Goal: Information Seeking & Learning: Learn about a topic

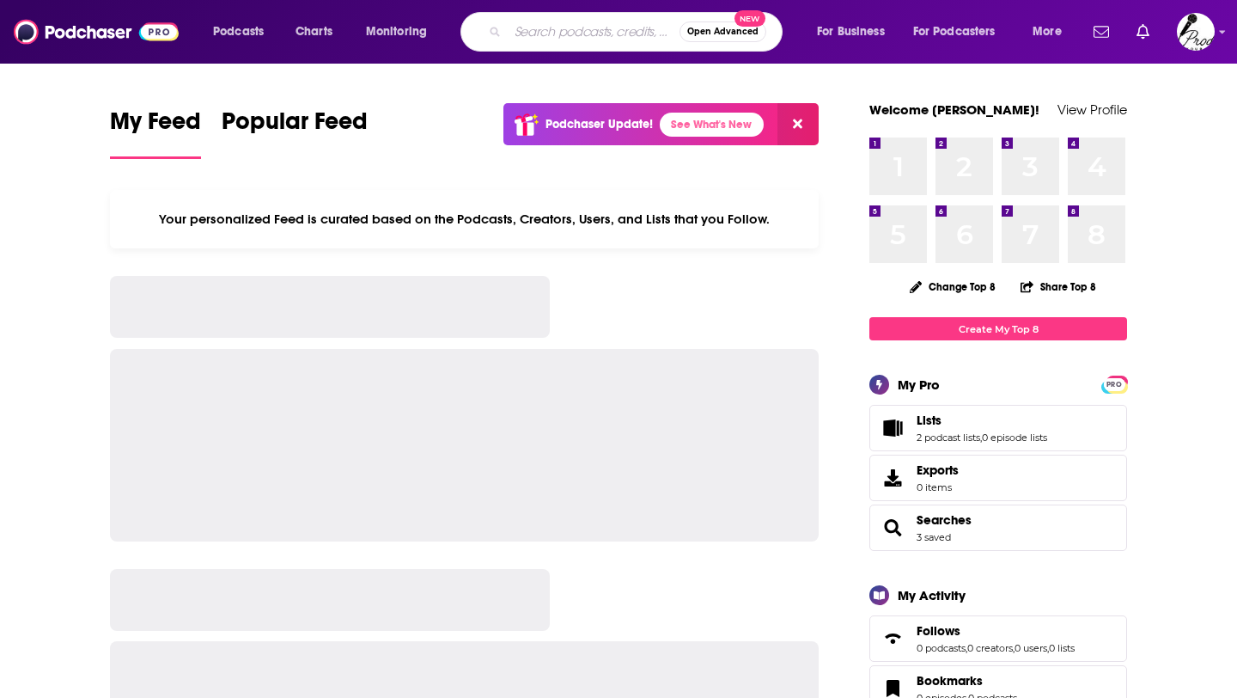
click at [557, 31] on input "Search podcasts, credits, & more..." at bounding box center [594, 31] width 172 height 27
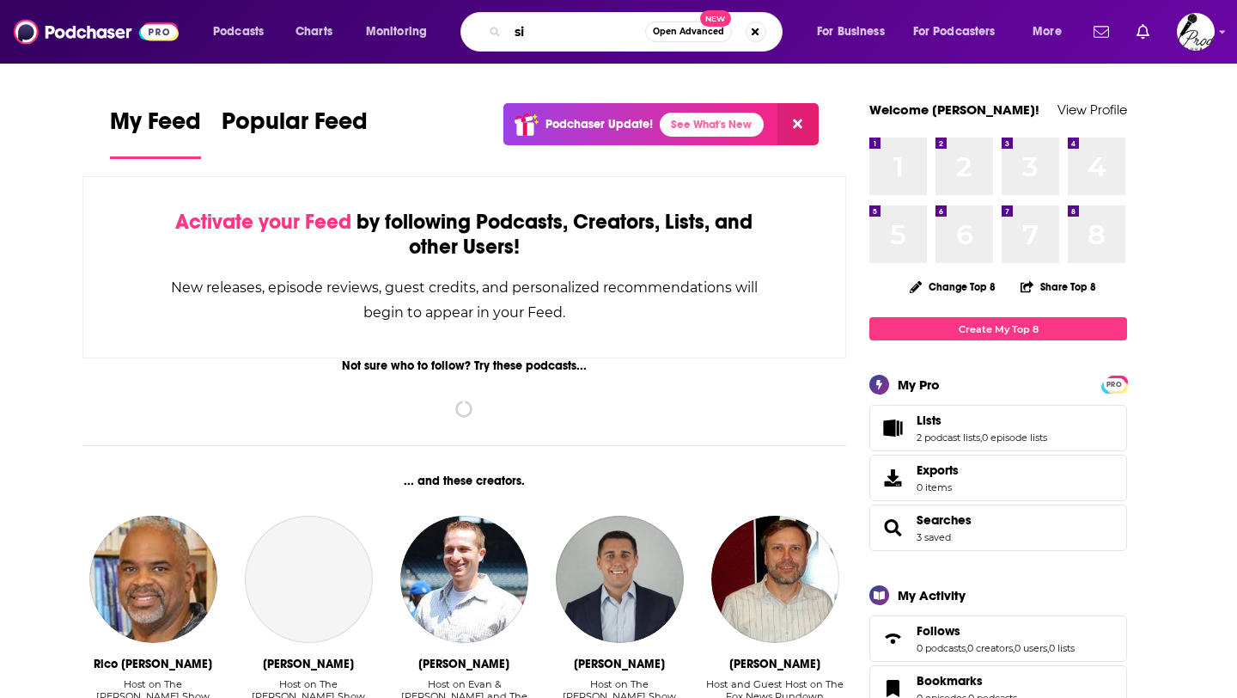
type input "s"
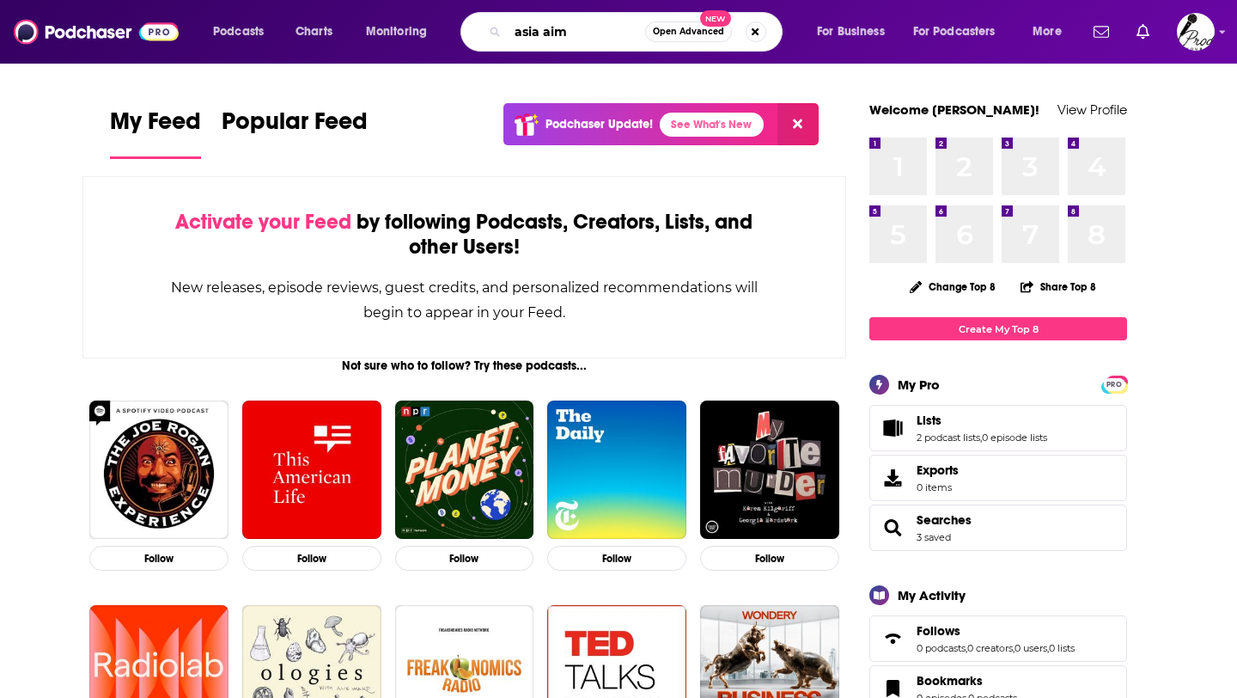
type input "asia aim"
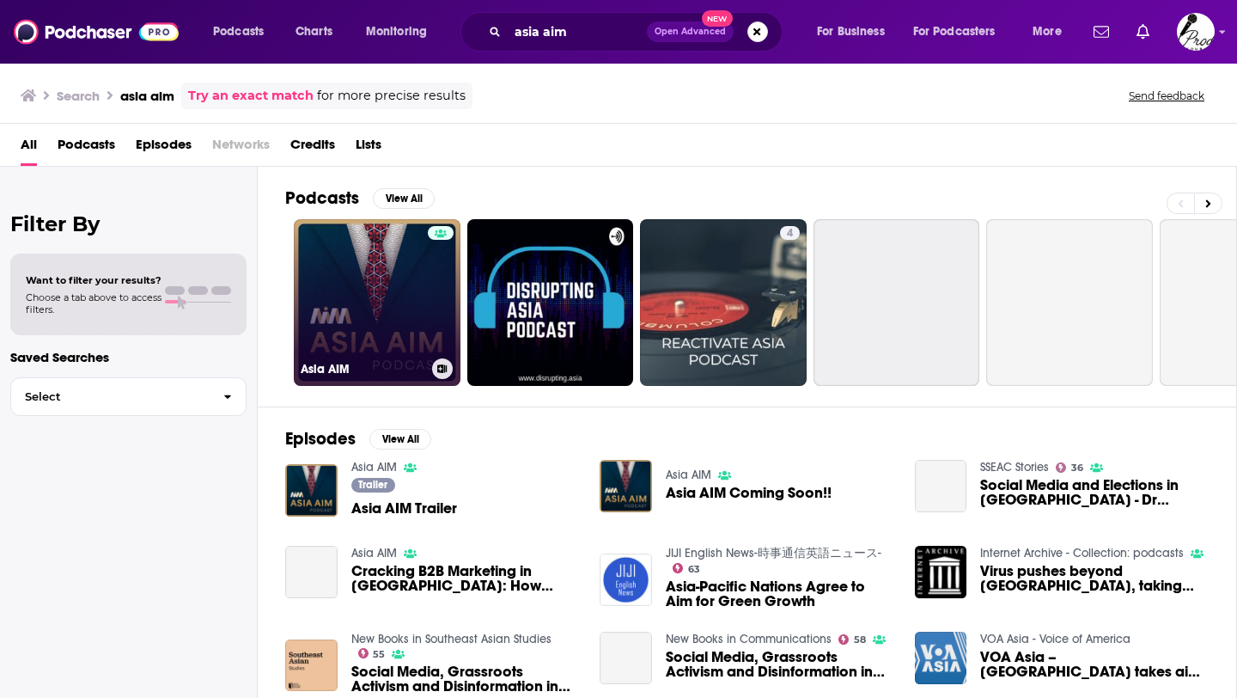
click at [393, 337] on link "Asia AIM" at bounding box center [377, 302] width 167 height 167
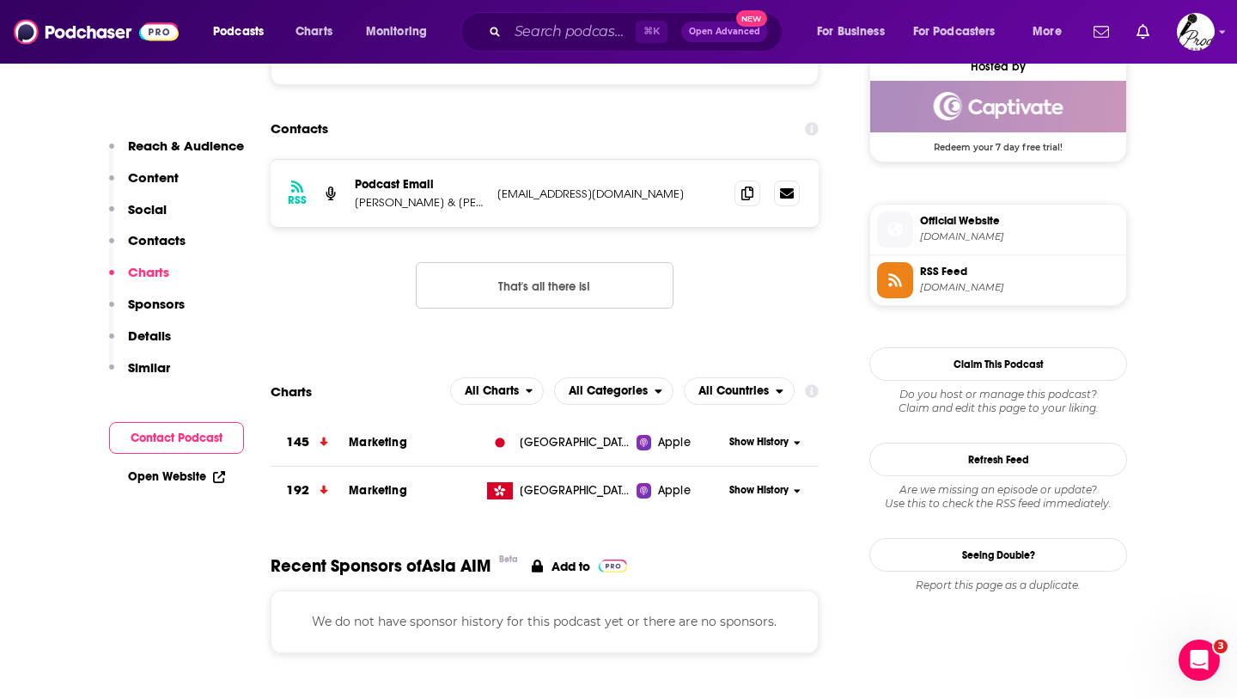
scroll to position [1279, 0]
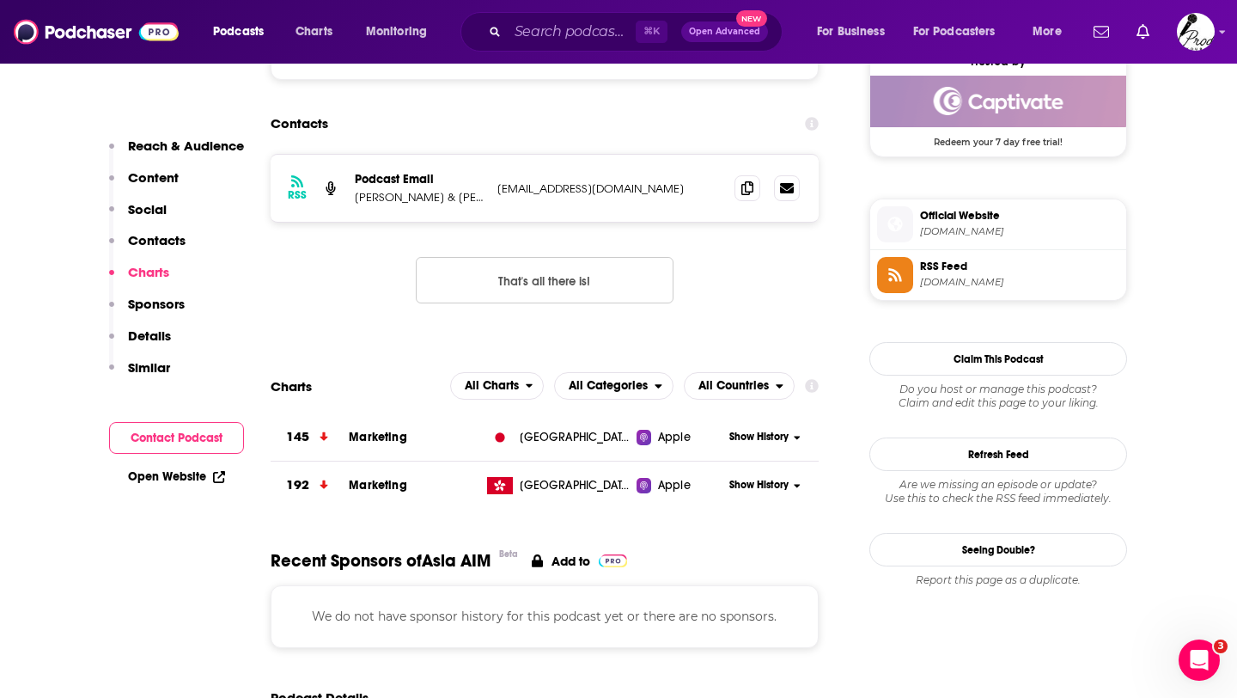
click at [170, 305] on p "Sponsors" at bounding box center [156, 304] width 57 height 16
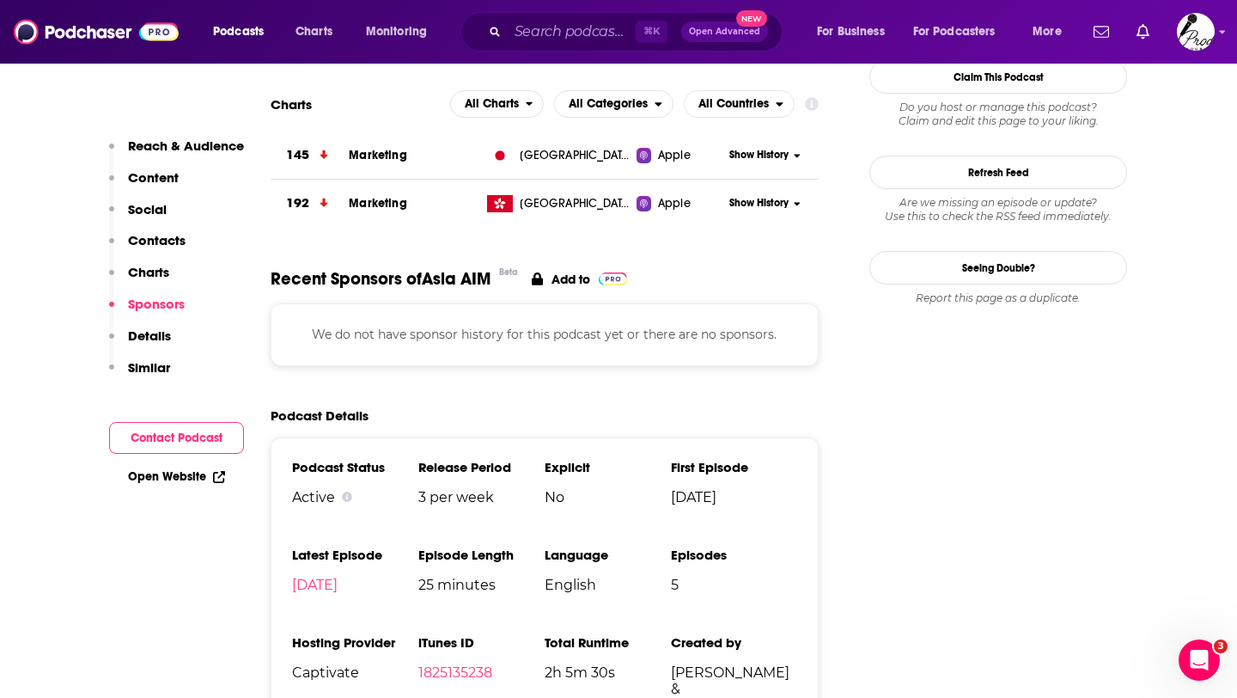
scroll to position [1594, 0]
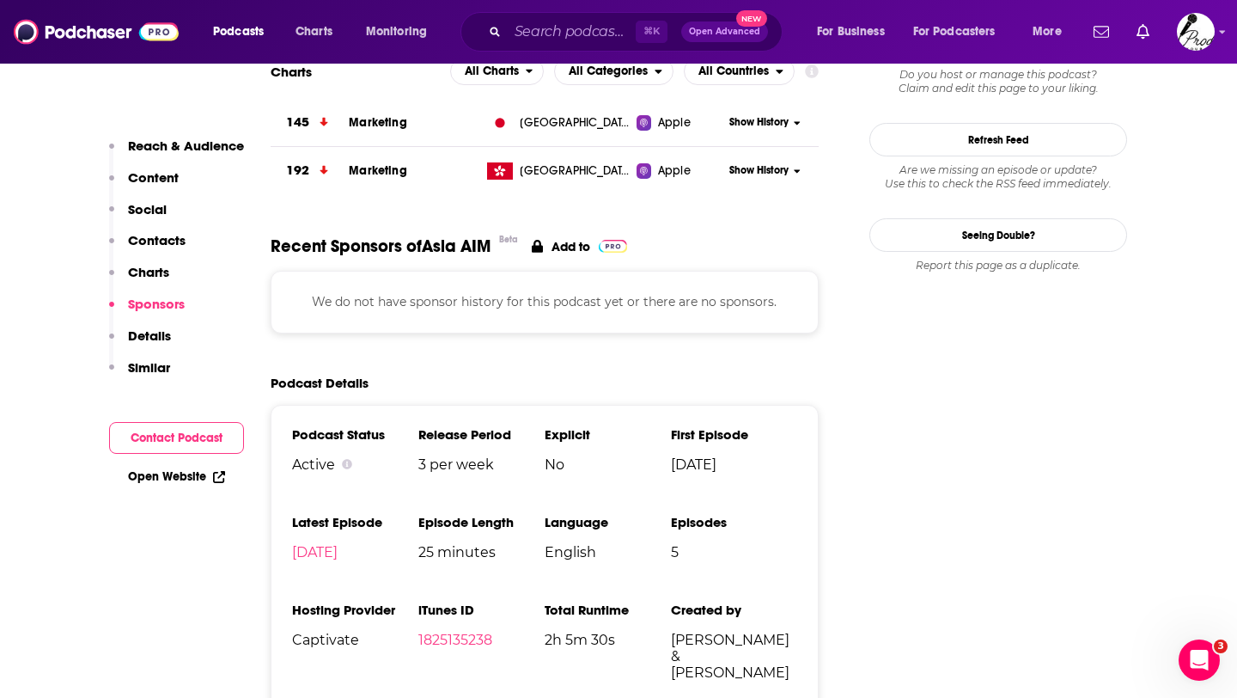
click at [164, 330] on p "Details" at bounding box center [149, 335] width 43 height 16
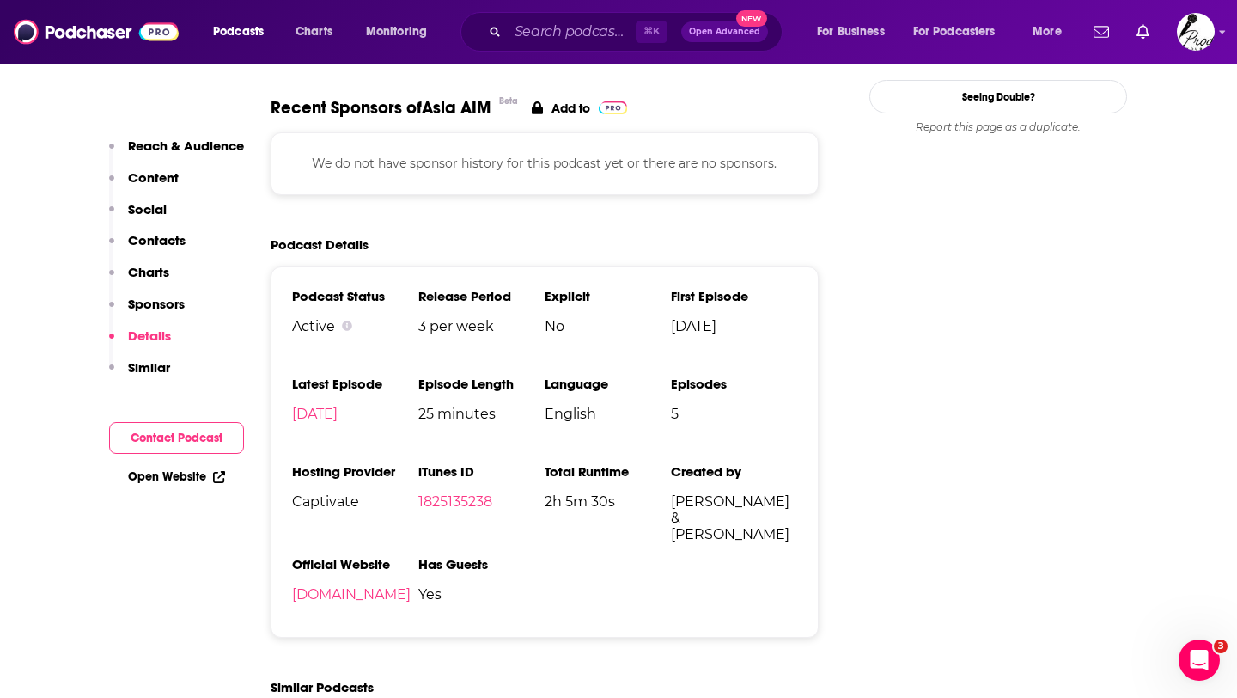
click at [154, 374] on p "Similar" at bounding box center [149, 367] width 42 height 16
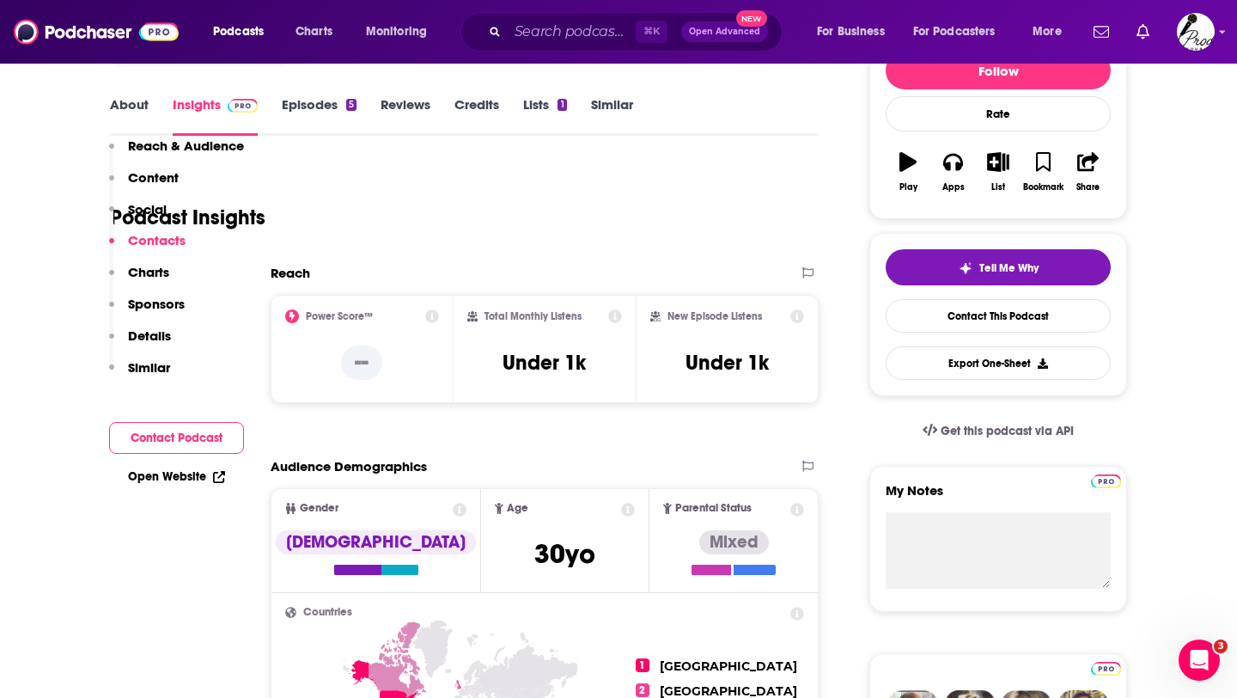
scroll to position [0, 0]
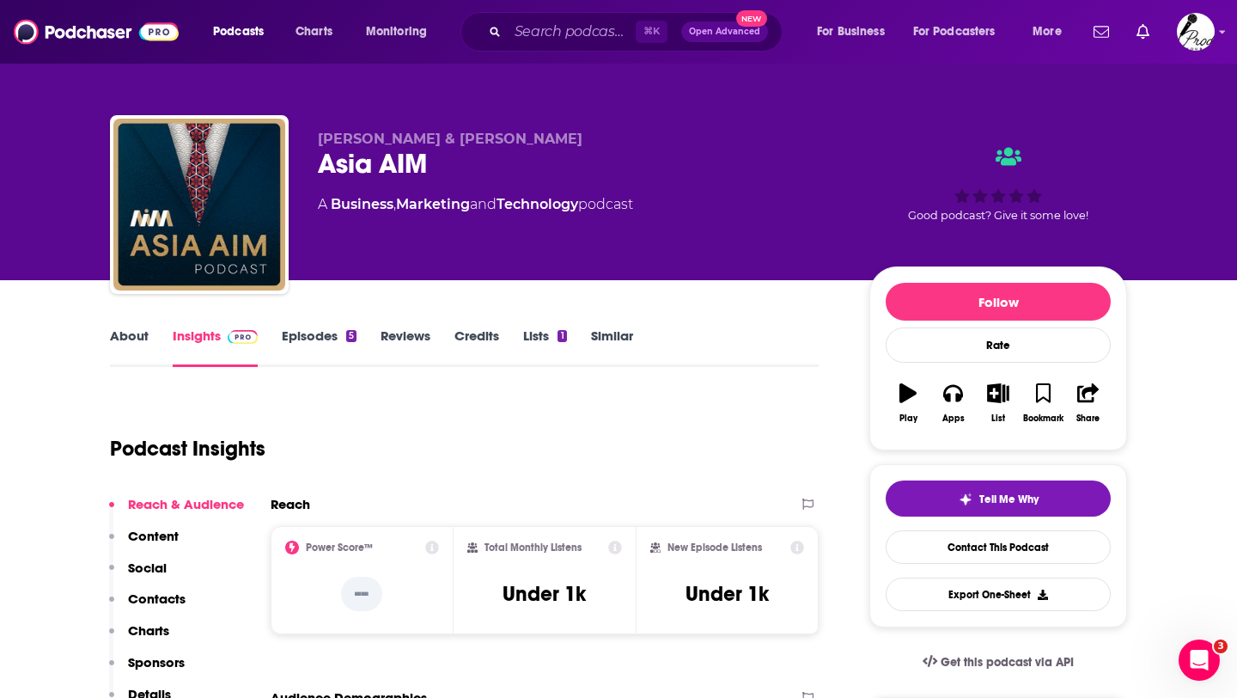
click at [538, 342] on link "Lists 1" at bounding box center [544, 347] width 43 height 40
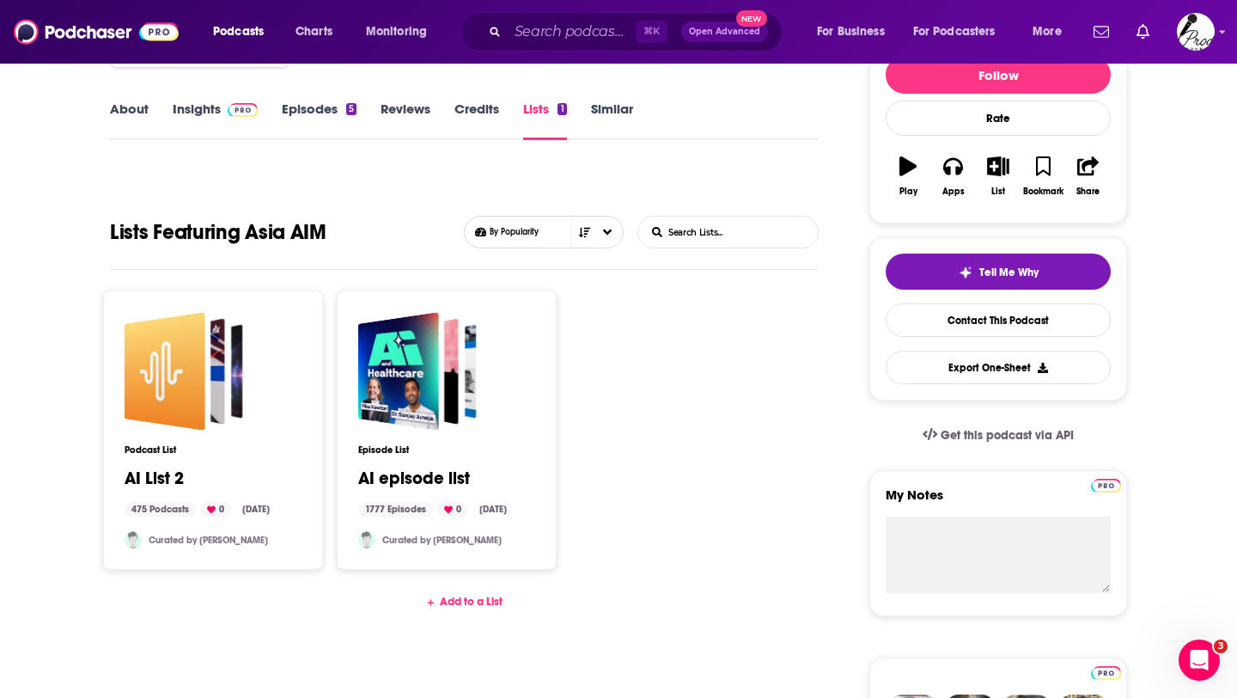
scroll to position [258, 0]
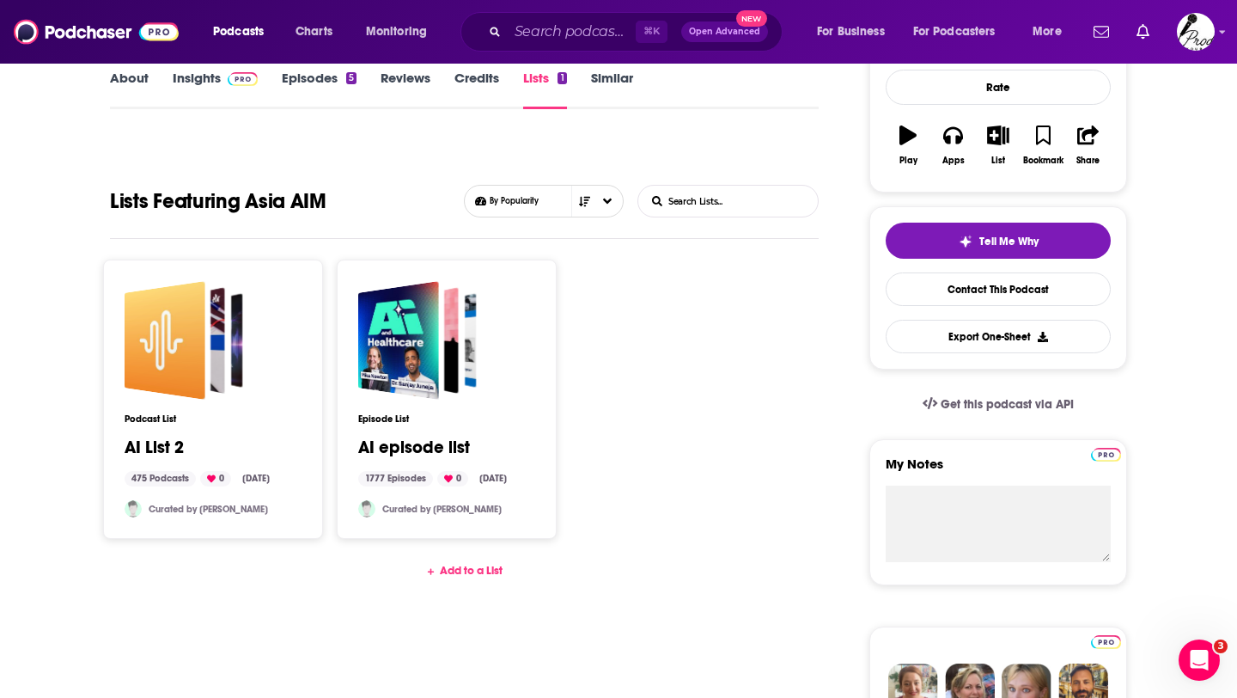
click at [619, 78] on link "Similar" at bounding box center [612, 90] width 42 height 40
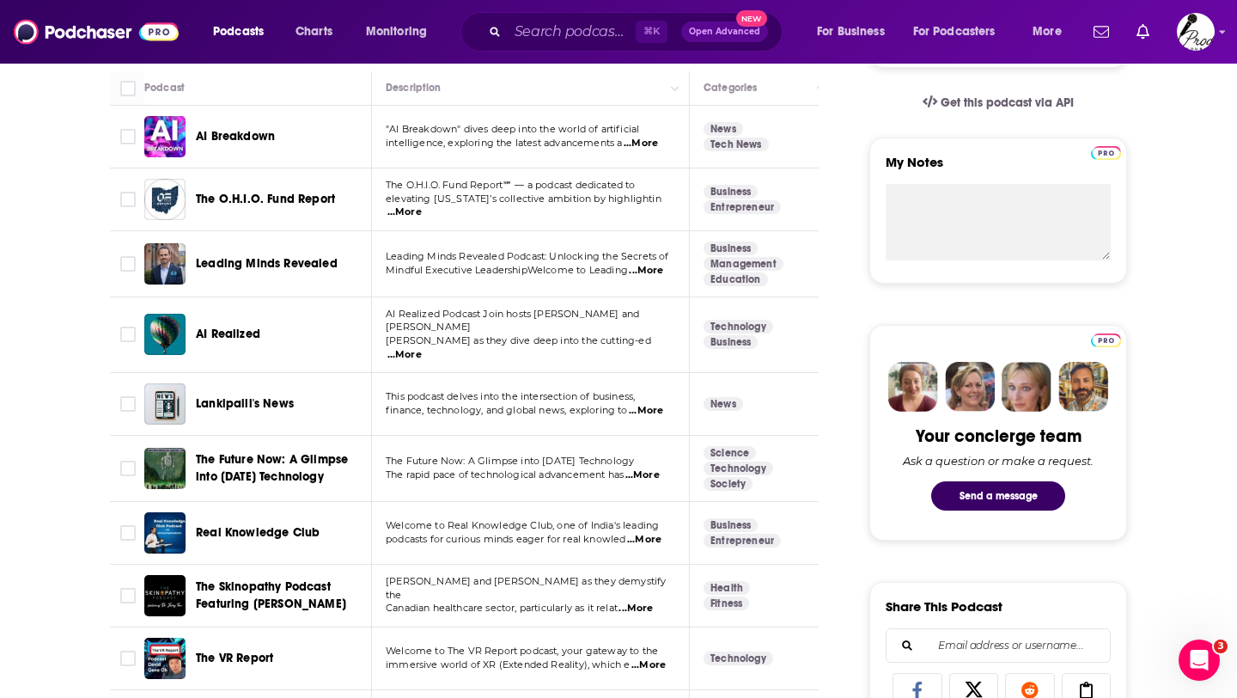
scroll to position [609, 0]
